Goal: Information Seeking & Learning: Learn about a topic

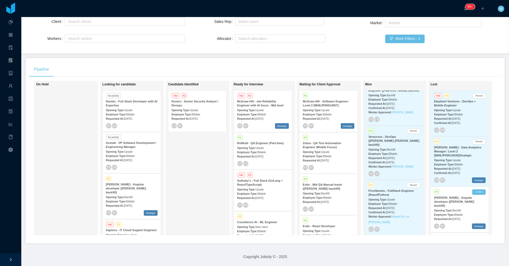
scroll to position [314, 0]
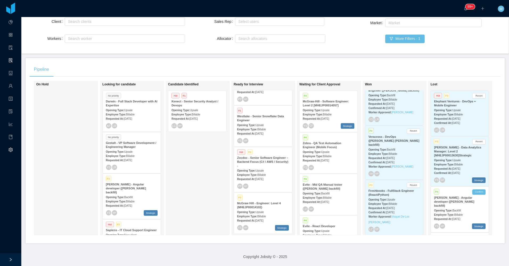
click at [262, 156] on strong "Zocdoc - Senior Software Engineer – Backend Focus (C# / AWS / Security) -" at bounding box center [262, 161] width 51 height 11
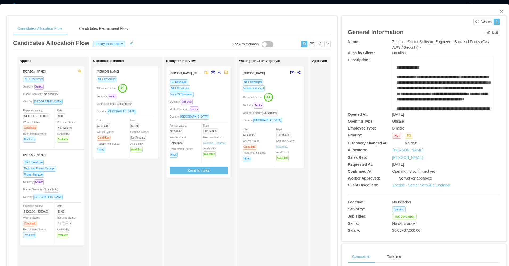
click at [150, 95] on div "Seniority: Senior" at bounding box center [126, 96] width 58 height 6
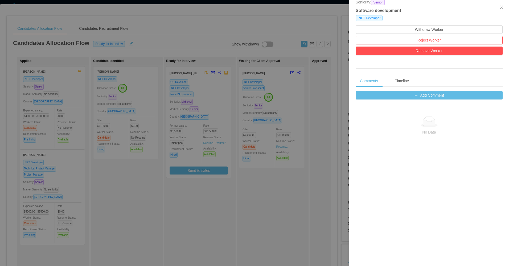
scroll to position [141, 0]
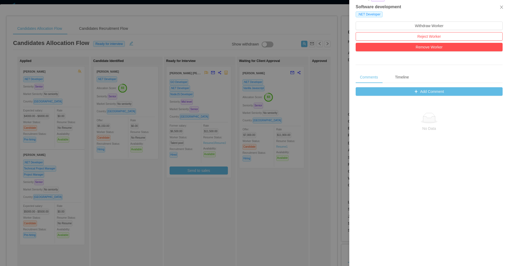
drag, startPoint x: 314, startPoint y: 211, endPoint x: 308, endPoint y: 114, distance: 98.0
click at [315, 211] on div at bounding box center [254, 133] width 509 height 266
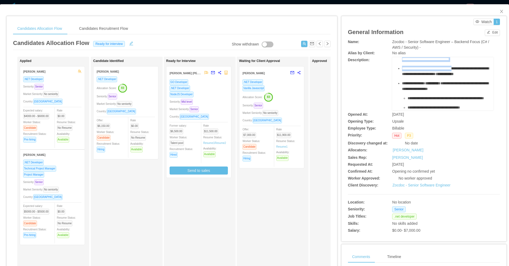
scroll to position [212, 0]
drag, startPoint x: 396, startPoint y: 79, endPoint x: 479, endPoint y: 82, distance: 83.9
copy div "**********"
click at [215, 222] on div "Ready for Interview [PERSON_NAME] [PERSON_NAME] [PERSON_NAME] GO Developer .NET…" at bounding box center [203, 190] width 75 height 262
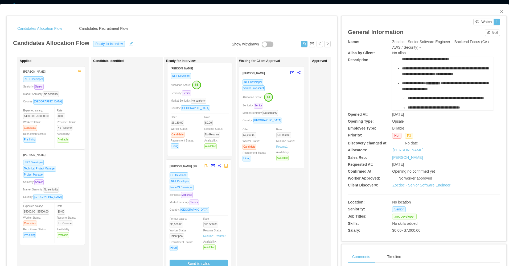
click at [210, 115] on div "Applied [PERSON_NAME] .NET Developer Seniority: Senior Market Seniority: No sen…" at bounding box center [172, 192] width 318 height 271
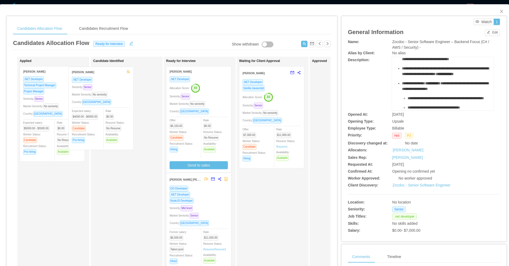
click at [113, 116] on div "Applied [PERSON_NAME] .NET Developer Seniority: Senior Market Seniority: No sen…" at bounding box center [172, 192] width 318 height 271
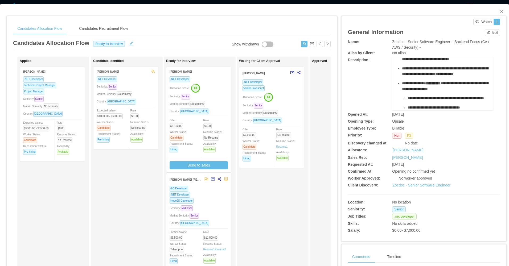
click at [104, 154] on div "Expected salary: $4000.00 - $6000.00 Worker Status: Candidate Recruitment Statu…" at bounding box center [126, 132] width 58 height 48
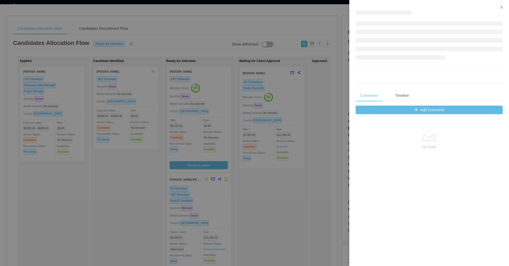
click at [109, 159] on div at bounding box center [254, 133] width 509 height 266
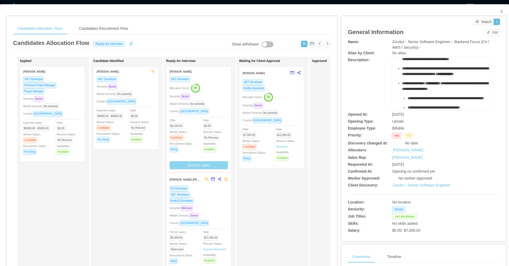
click at [222, 168] on button "Send to sales" at bounding box center [199, 165] width 58 height 8
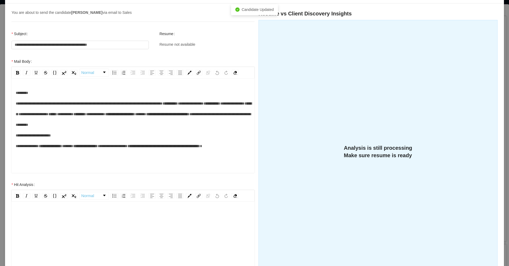
scroll to position [0, 0]
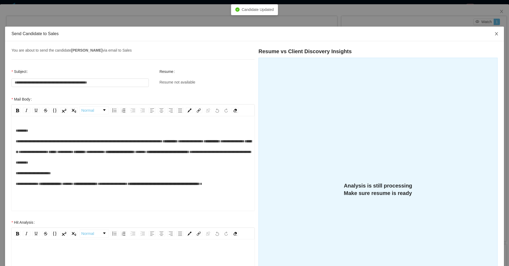
click at [495, 34] on icon "icon: close" at bounding box center [497, 34] width 4 height 4
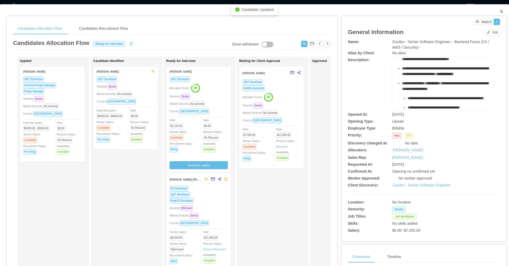
click at [500, 12] on icon "icon: close" at bounding box center [502, 11] width 4 height 4
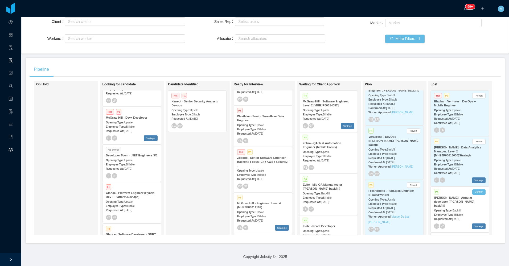
scroll to position [160, 0]
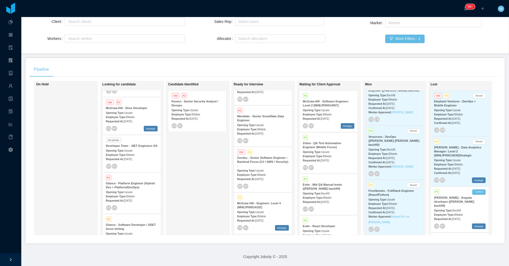
click at [125, 126] on div "YS MP Strategic" at bounding box center [132, 129] width 52 height 6
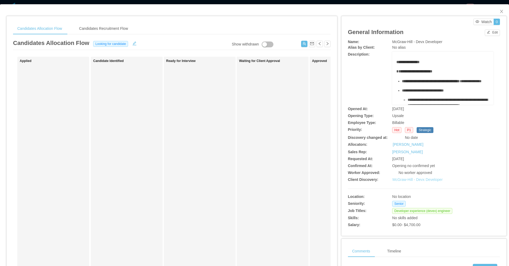
click at [405, 178] on link "McGraw-Hill - Devx Developer" at bounding box center [418, 180] width 50 height 4
drag, startPoint x: 194, startPoint y: 142, endPoint x: 438, endPoint y: 72, distance: 253.2
click at [194, 142] on div "Ready for Interview" at bounding box center [203, 190] width 75 height 262
click at [497, 17] on span "Close" at bounding box center [501, 11] width 15 height 15
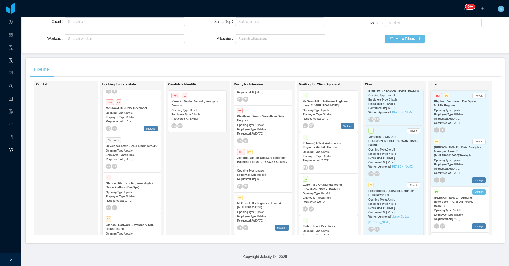
click at [218, 162] on div "Candidate Identified Hot P1 Kenect - Senior Security Analyst / Devops Opening T…" at bounding box center [205, 158] width 75 height 150
click at [200, 162] on div "Candidate Identified Hot P1 Kenect - Senior Security Analyst / Devops Opening T…" at bounding box center [205, 158] width 75 height 150
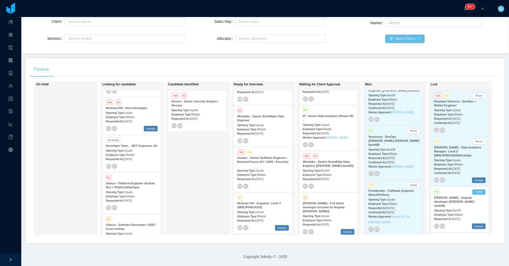
click at [268, 122] on div "Opening Type: Upsale" at bounding box center [263, 125] width 52 height 6
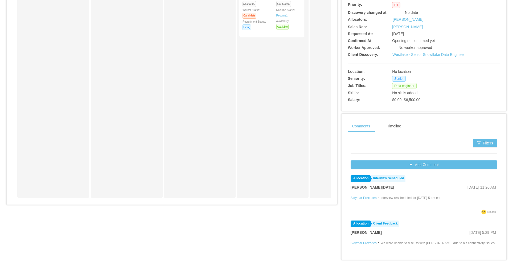
scroll to position [132, 0]
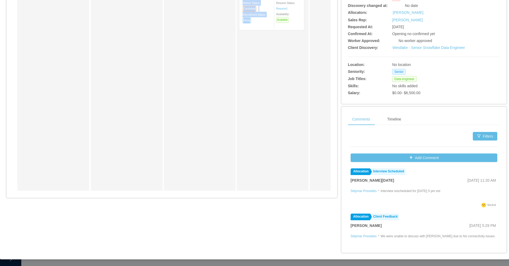
drag, startPoint x: 199, startPoint y: 197, endPoint x: 289, endPoint y: 195, distance: 89.5
click at [289, 195] on div "Candidates Allocation Flow Candidates Recruitment Flow Candidates Allocation Fl…" at bounding box center [172, 43] width 331 height 318
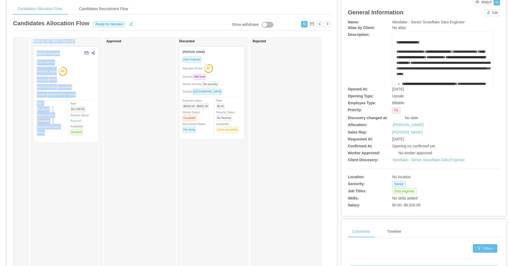
scroll to position [0, 0]
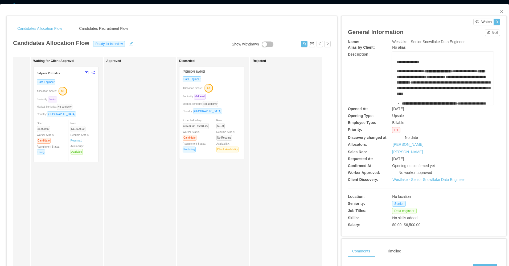
click at [274, 127] on div "Rejected" at bounding box center [290, 190] width 75 height 262
drag, startPoint x: 499, startPoint y: 11, endPoint x: 359, endPoint y: 0, distance: 140.5
click at [500, 11] on icon "icon: close" at bounding box center [502, 11] width 4 height 4
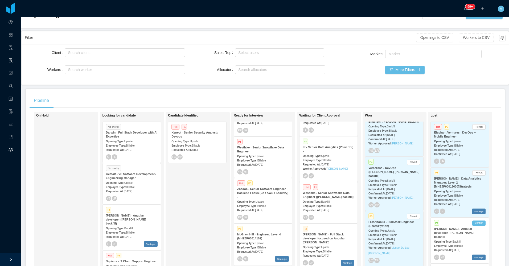
scroll to position [53, 0]
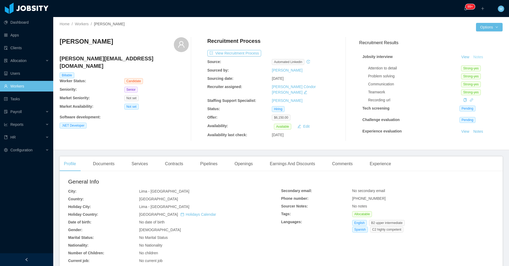
click at [471, 56] on button "Notes" at bounding box center [478, 57] width 14 height 6
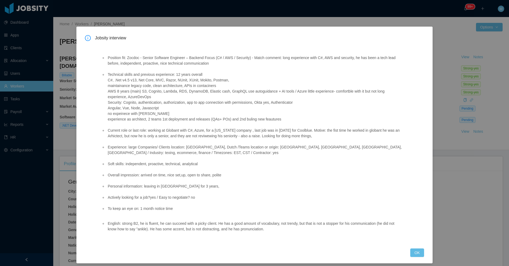
drag, startPoint x: 279, startPoint y: 58, endPoint x: 334, endPoint y: 138, distance: 96.9
click at [334, 138] on ul "Position fit: Zocdoc - Senior Software Engineer – Backend Focus (C# / AWS / Sec…" at bounding box center [252, 134] width 303 height 168
copy ul "long experience with C#, AWS and security, he has been a tech lead before, inde…"
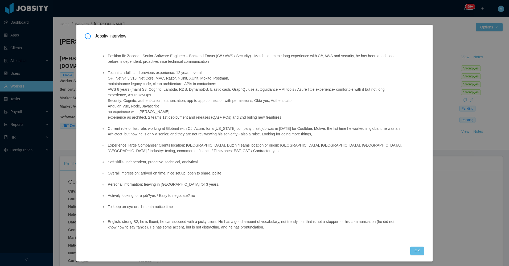
scroll to position [4, 0]
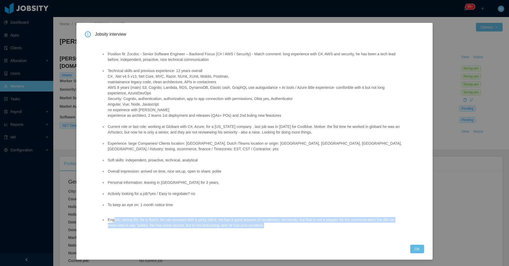
drag, startPoint x: 113, startPoint y: 215, endPoint x: 281, endPoint y: 225, distance: 168.1
click at [281, 225] on div "Position fit: Zocdoc - Senior Software Engineer – Backend Focus (C# / AWS / Sec…" at bounding box center [253, 138] width 316 height 199
copy li "lish: strong B2, he is fluent, he can succeed with a picky client. He has a goo…"
drag, startPoint x: 420, startPoint y: 246, endPoint x: 412, endPoint y: 242, distance: 8.5
click at [418, 246] on button "OK" at bounding box center [417, 249] width 14 height 9
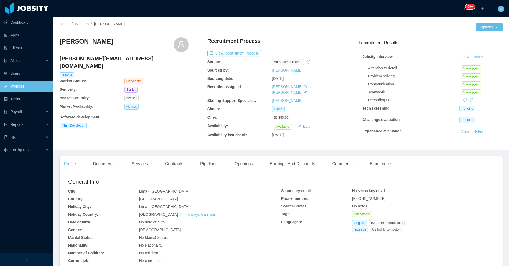
scroll to position [0, 0]
click at [366, 168] on div "Experience" at bounding box center [381, 164] width 30 height 15
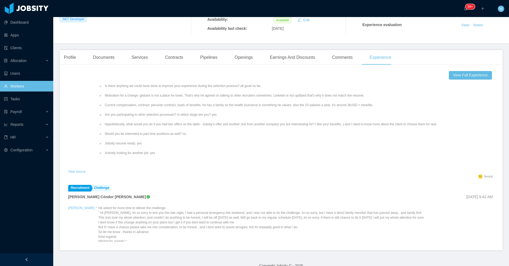
scroll to position [53, 0]
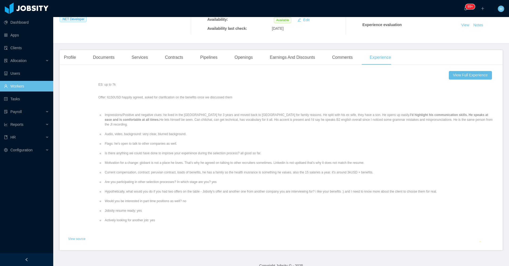
drag, startPoint x: 442, startPoint y: 120, endPoint x: 296, endPoint y: 119, distance: 145.2
click at [296, 119] on li "Impressions/Positive and negative clues: he lived in the netherlands for 3 year…" at bounding box center [299, 120] width 391 height 14
drag, startPoint x: 296, startPoint y: 119, endPoint x: 258, endPoint y: 133, distance: 41.4
click at [258, 133] on ul "Impressions/Positive and negative clues: he lived in the netherlands for 3 year…" at bounding box center [296, 168] width 396 height 120
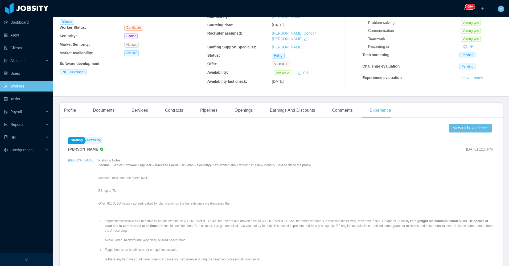
scroll to position [0, 0]
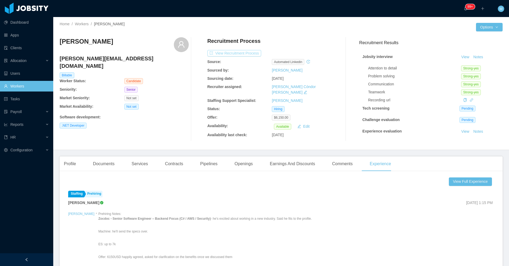
click at [244, 56] on button "View Recruitment Process" at bounding box center [235, 53] width 54 height 6
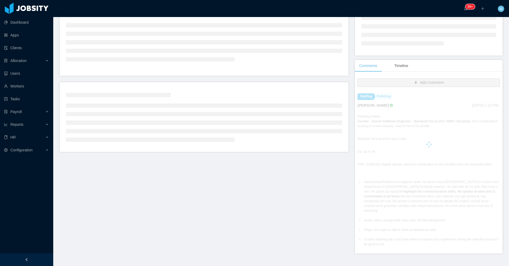
scroll to position [80, 0]
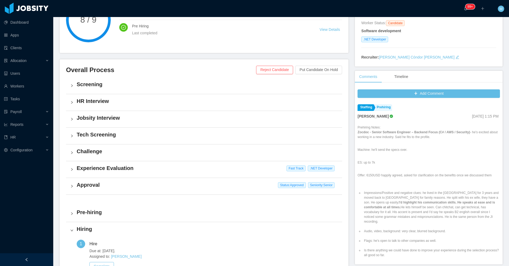
click at [77, 155] on h4 "Challenge" at bounding box center [207, 151] width 261 height 7
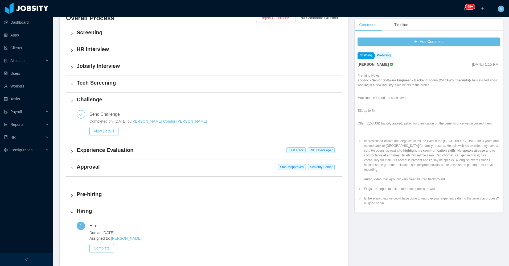
scroll to position [133, 0]
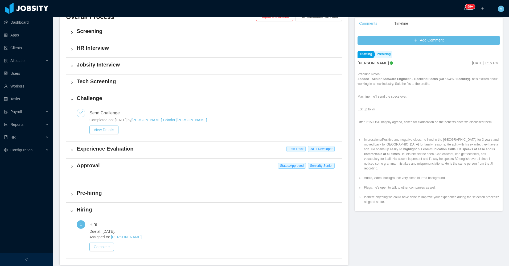
click at [75, 152] on div "Experience Evaluation Fast Track .NET Developer" at bounding box center [204, 150] width 276 height 17
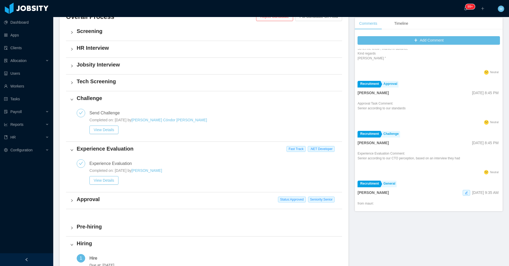
scroll to position [346, 0]
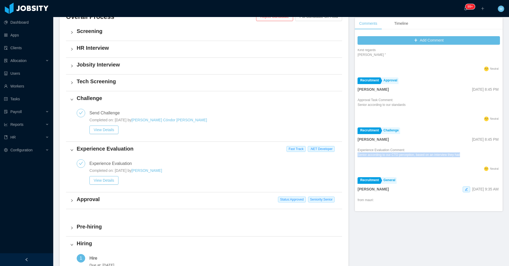
drag, startPoint x: 462, startPoint y: 154, endPoint x: 355, endPoint y: 155, distance: 107.1
click at [355, 155] on div "Add Comment Staffing Prehiring Ninna Meister Sep 1st, 2025 1:15 PM Prehiring No…" at bounding box center [429, 123] width 148 height 178
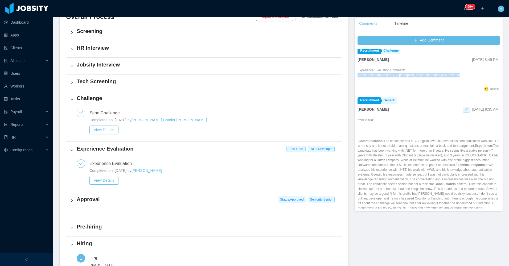
scroll to position [453, 0]
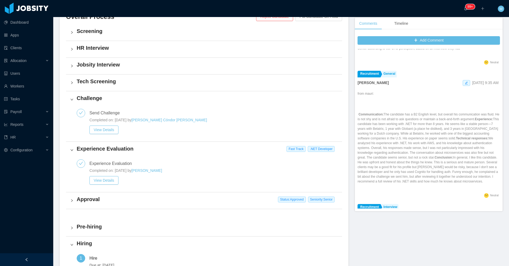
click at [405, 136] on p "Communication: The candidate has a B2 English level, but overall his communicat…" at bounding box center [429, 148] width 143 height 72
drag, startPoint x: 373, startPoint y: 105, endPoint x: 428, endPoint y: 191, distance: 102.1
click at [428, 191] on div "from mauri: Communication: The candidate has a B2 English level, but overall hi…" at bounding box center [429, 141] width 143 height 101
copy div
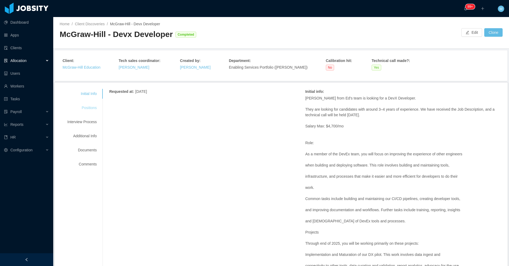
click at [94, 107] on div "Positions" at bounding box center [82, 108] width 42 height 10
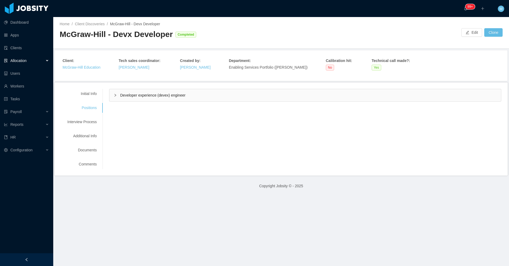
drag, startPoint x: 94, startPoint y: 107, endPoint x: 130, endPoint y: 93, distance: 39.1
click at [130, 93] on span "Developer experience (devex) engineer" at bounding box center [152, 95] width 65 height 4
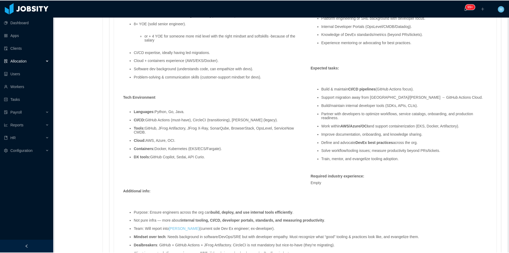
scroll to position [618, 0]
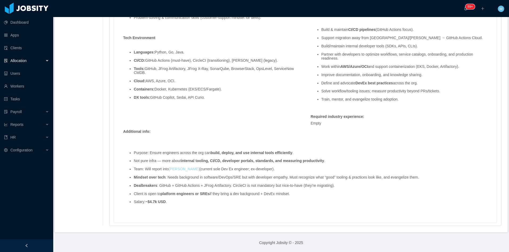
click at [182, 169] on link "Isaac Riceweber" at bounding box center [184, 169] width 31 height 4
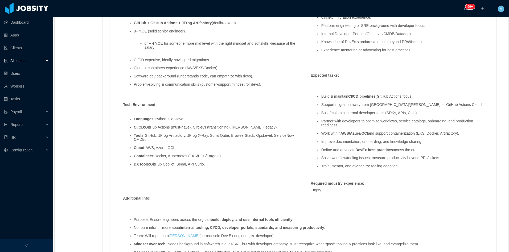
scroll to position [510, 0]
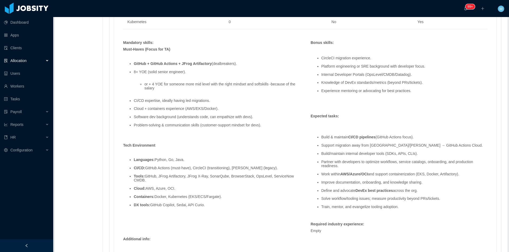
drag, startPoint x: 133, startPoint y: 84, endPoint x: 164, endPoint y: 88, distance: 31.2
click at [164, 88] on ul "or + 4 YOE for someone more mid level with the right mindset and softskills -be…" at bounding box center [217, 86] width 166 height 17
click at [129, 96] on ul "GitHub + GitHub Actions + JFrog Artifactory (dealbreakers). 8+ YOE (solid senio…" at bounding box center [211, 95] width 177 height 74
drag, startPoint x: 125, startPoint y: 95, endPoint x: 218, endPoint y: 109, distance: 94.6
click at [218, 109] on ul "GitHub + GitHub Actions + JFrog Artifactory (dealbreakers). 8+ YOE (solid senio…" at bounding box center [211, 95] width 177 height 74
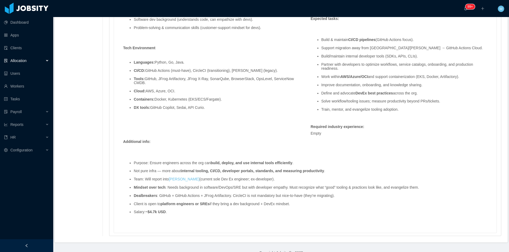
scroll to position [618, 0]
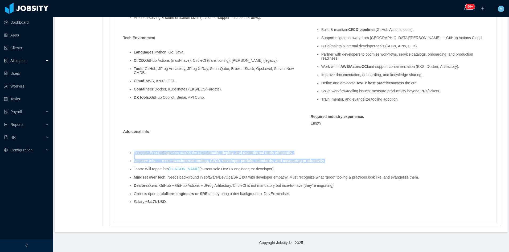
drag, startPoint x: 133, startPoint y: 152, endPoint x: 331, endPoint y: 161, distance: 198.7
click at [331, 161] on ul "Purpose: Ensure engineers across the org can build, deploy, and use internal to…" at bounding box center [305, 178] width 365 height 62
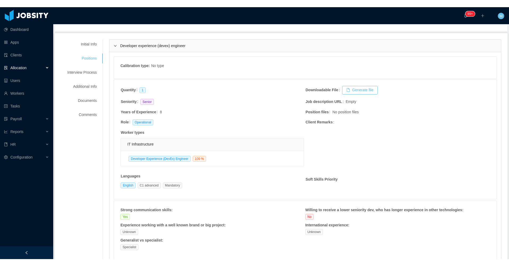
scroll to position [0, 0]
